Goal: Task Accomplishment & Management: Manage account settings

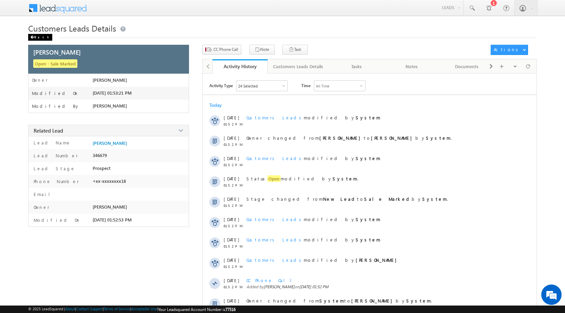
click at [43, 37] on div "Back" at bounding box center [40, 37] width 24 height 7
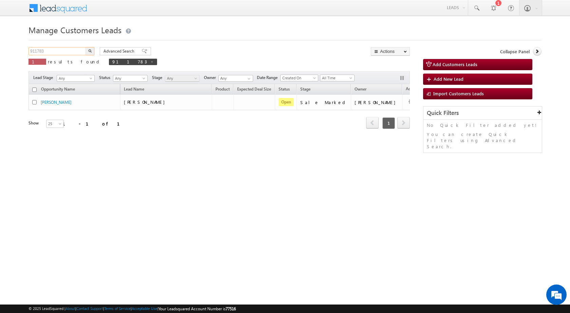
click at [62, 51] on input "911783" at bounding box center [58, 51] width 58 height 8
paste input "05762"
type input "905762"
click at [89, 51] on img "button" at bounding box center [89, 50] width 3 height 3
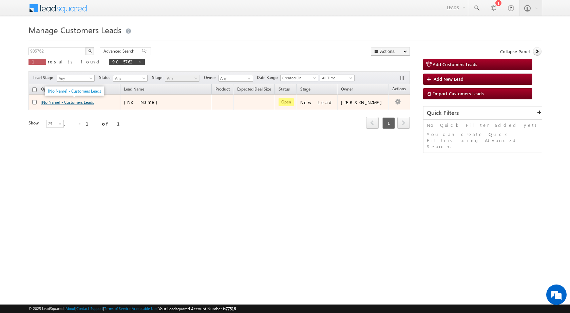
click at [91, 100] on link "[No Name] - Customers Leads" at bounding box center [67, 102] width 53 height 5
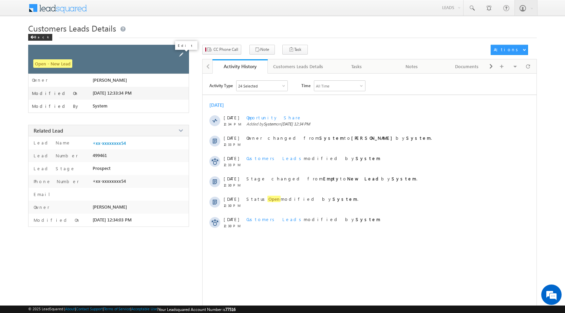
click at [181, 55] on span at bounding box center [181, 54] width 7 height 7
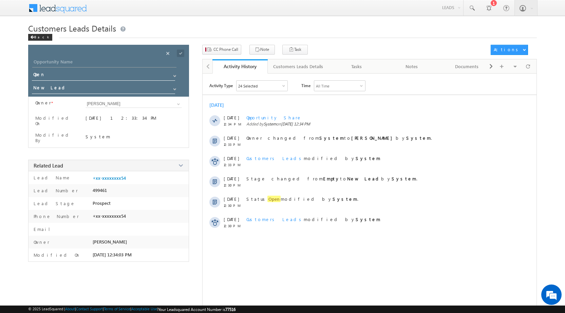
drag, startPoint x: 99, startPoint y: 52, endPoint x: 99, endPoint y: 65, distance: 12.6
click at [99, 62] on div "Opportunity Name * Opportunity Name * Status * Status * Open Won Lost *" at bounding box center [108, 71] width 161 height 52
click at [99, 65] on input "Opportunity Name" at bounding box center [104, 63] width 144 height 10
paste input "SANVVAR"
type input "SANVVAR"
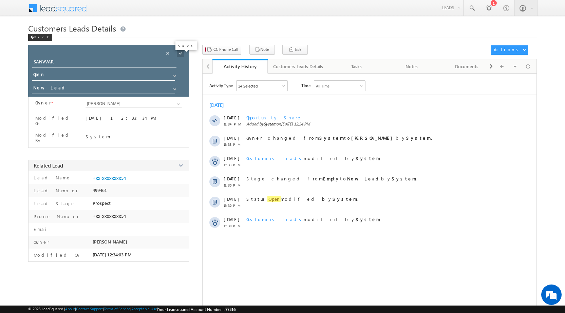
click at [178, 53] on span at bounding box center [180, 53] width 7 height 7
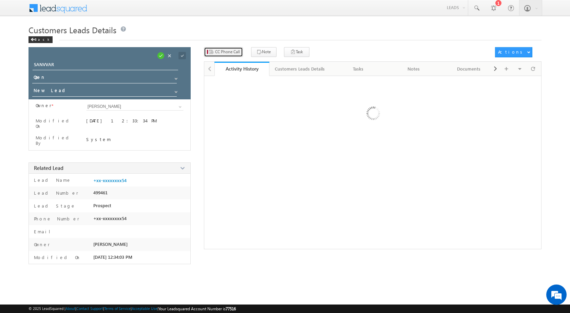
click at [225, 50] on span "CC Phone Call" at bounding box center [227, 52] width 25 height 6
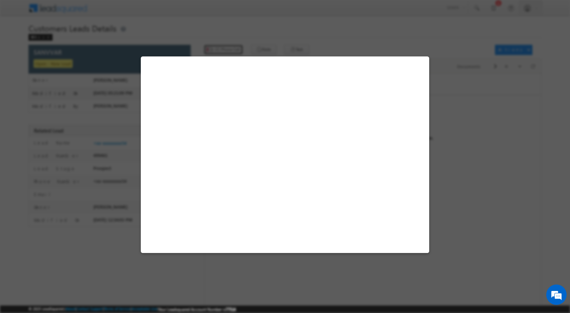
select select "[GEOGRAPHIC_DATA]"
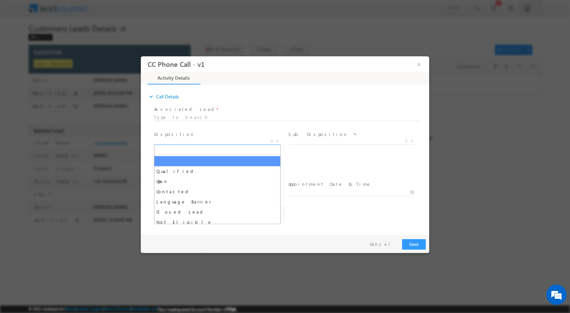
click at [280, 141] on span at bounding box center [277, 140] width 7 height 9
select select "[PERSON_NAME][EMAIL_ADDRESS][DOMAIN_NAME]"
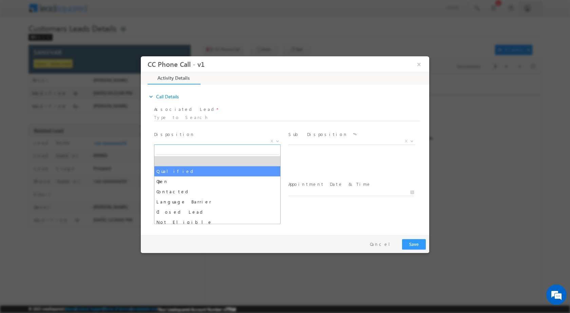
select select "Qualified"
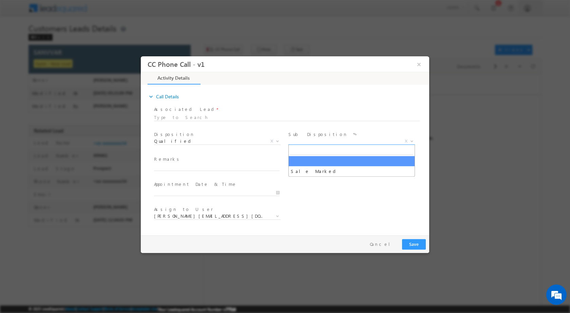
click at [413, 143] on span at bounding box center [411, 140] width 7 height 9
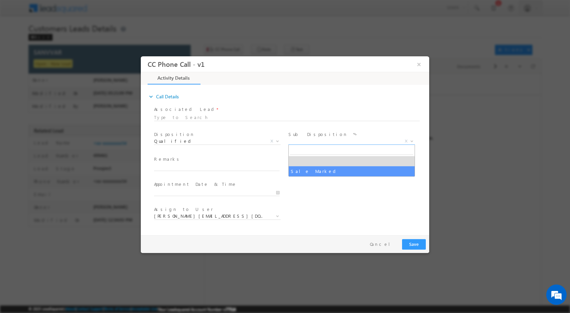
select select "Sale Marked"
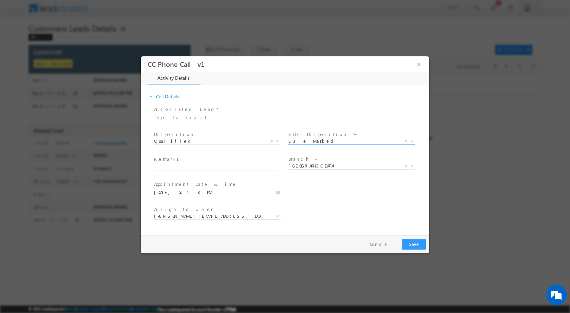
click at [276, 193] on input "[DATE] 5:18 PM" at bounding box center [217, 192] width 126 height 7
type input "[DATE] 5:18 PM"
type input "11"
type input "[DATE] 11:18 PM"
click at [202, 185] on input "18" at bounding box center [198, 184] width 28 height 4
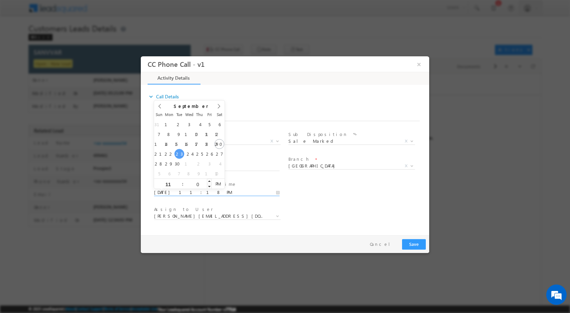
type input "00"
type input "[DATE] 11:00 AM"
click at [215, 184] on span "AM" at bounding box center [218, 184] width 13 height 10
click at [338, 199] on div "User Branch * Appointment Date & Time * [DATE] 11:00 AM" at bounding box center [291, 191] width 277 height 25
click at [412, 166] on b at bounding box center [412, 165] width 4 height 2
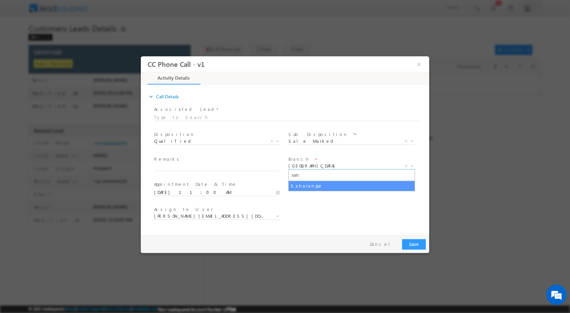
type input "sah"
select select "Saharanpur"
select select "[PERSON_NAME][EMAIL_ADDRESS][DOMAIN_NAME]"
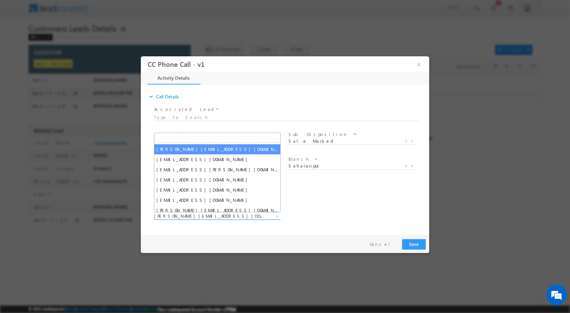
click at [278, 214] on span at bounding box center [277, 216] width 7 height 9
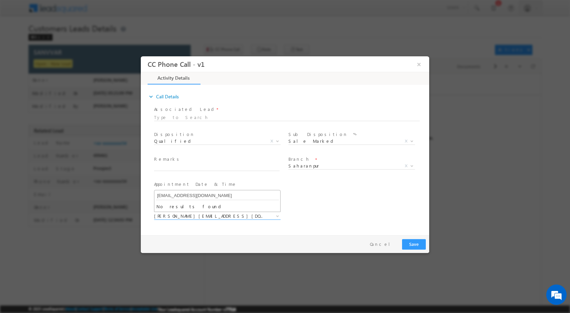
type input "[EMAIL_ADDRESS][DOMAIN_NAME]"
click at [244, 232] on html "CC Phone Call - v1 × Activity Details * Yes" at bounding box center [285, 144] width 289 height 176
click at [193, 167] on input "text" at bounding box center [217, 167] width 126 height 7
paste input "20/09-Customer name is SANVVAR Customer age is [DEMOGRAPHIC_DATA] yrs loan type…"
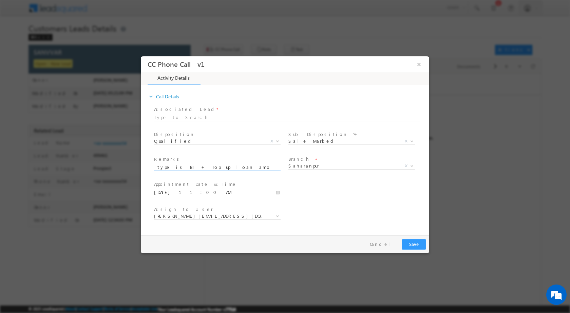
type input "20/09-Customer name is SANVVAR Customer age is [DEMOGRAPHIC_DATA] yrs loan type…"
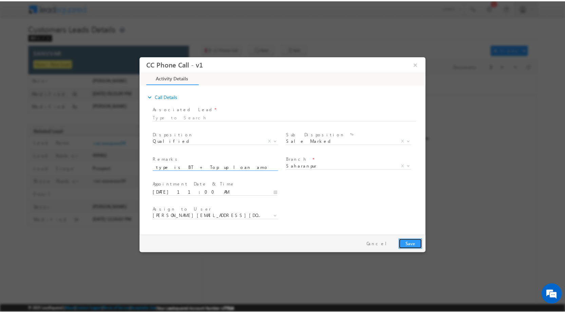
scroll to position [0, 0]
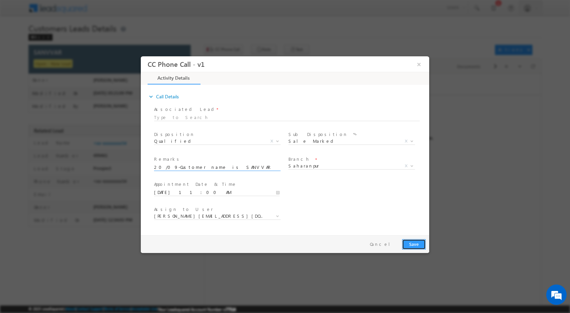
click at [413, 242] on button "Save" at bounding box center [414, 244] width 24 height 11
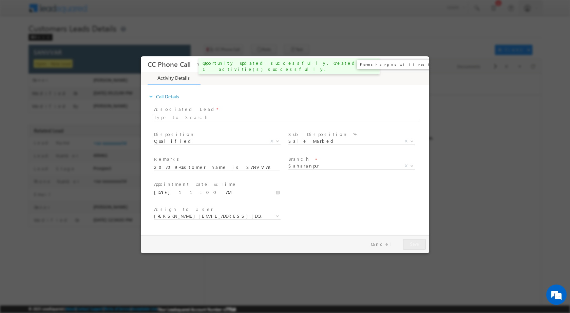
click at [422, 64] on button "×" at bounding box center [420, 64] width 12 height 13
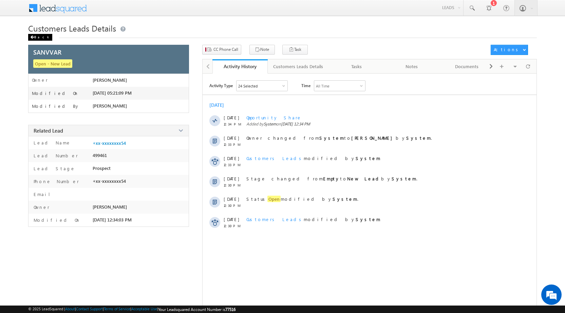
click at [34, 36] on span at bounding box center [32, 37] width 4 height 3
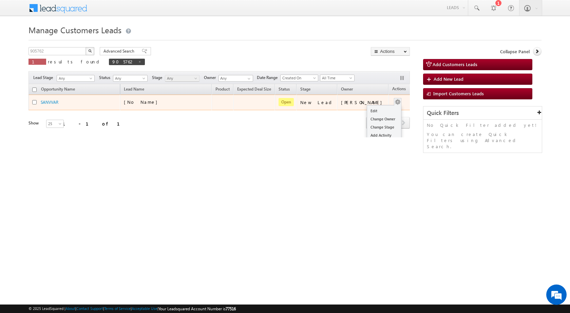
click at [395, 100] on button "button" at bounding box center [398, 102] width 7 height 7
click at [395, 104] on button "button" at bounding box center [398, 102] width 7 height 7
click at [378, 109] on link "Edit" at bounding box center [384, 111] width 34 height 8
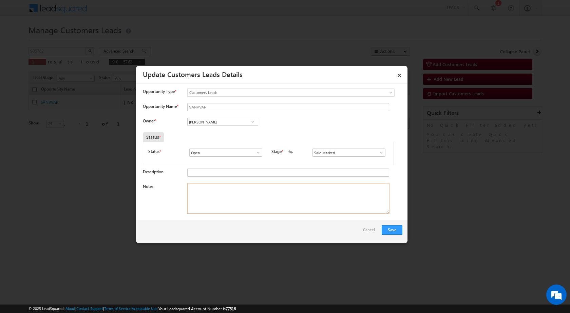
click at [232, 194] on textarea "Notes" at bounding box center [288, 198] width 202 height 31
paste textarea "20/09-Customer name is SANVVAR Customer age is 34 yrs loan type is BT + Top up …"
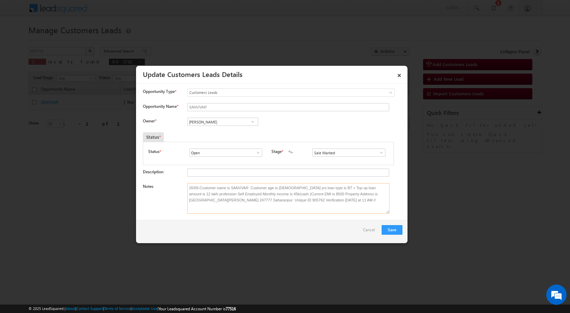
type textarea "20/09-Customer name is SANVVAR Customer age is 34 yrs loan type is BT + Top up …"
click at [250, 123] on span at bounding box center [253, 121] width 7 height 5
paste input "[EMAIL_ADDRESS][DOMAIN_NAME]"
click at [217, 133] on span "[EMAIL_ADDRESS][DOMAIN_NAME]" at bounding box center [220, 135] width 61 height 5
type input "Kunal Kumar"
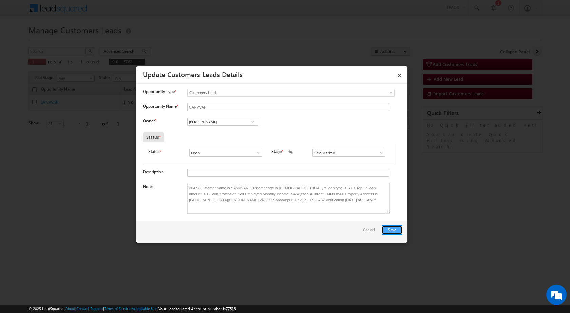
click at [393, 231] on button "Save" at bounding box center [392, 230] width 21 height 10
